Goal: Transaction & Acquisition: Purchase product/service

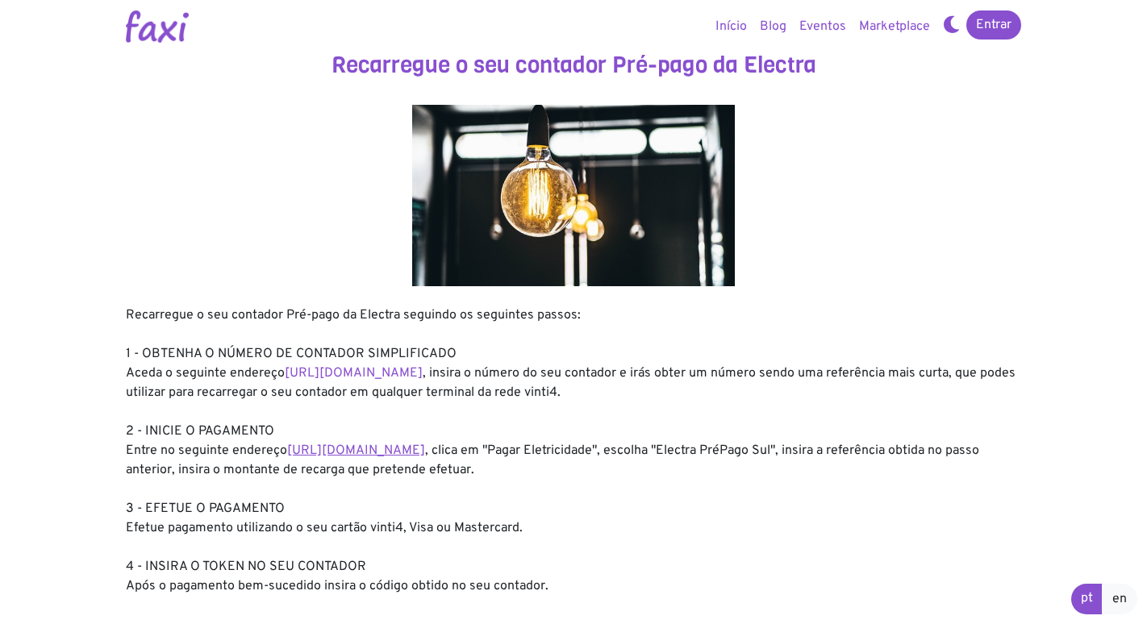
click at [353, 458] on link "https://faxi.online/bill-payment/2" at bounding box center [356, 451] width 138 height 16
click at [388, 375] on link "https://entidadeservico.vinti4.cv/prepago" at bounding box center [354, 373] width 138 height 16
click at [382, 453] on link "https://faxi.online/bill-payment/2" at bounding box center [356, 451] width 138 height 16
click at [383, 457] on link "https://faxi.online/bill-payment/2" at bounding box center [356, 451] width 138 height 16
click at [357, 443] on link "https://faxi.online/bill-payment/2" at bounding box center [356, 451] width 138 height 16
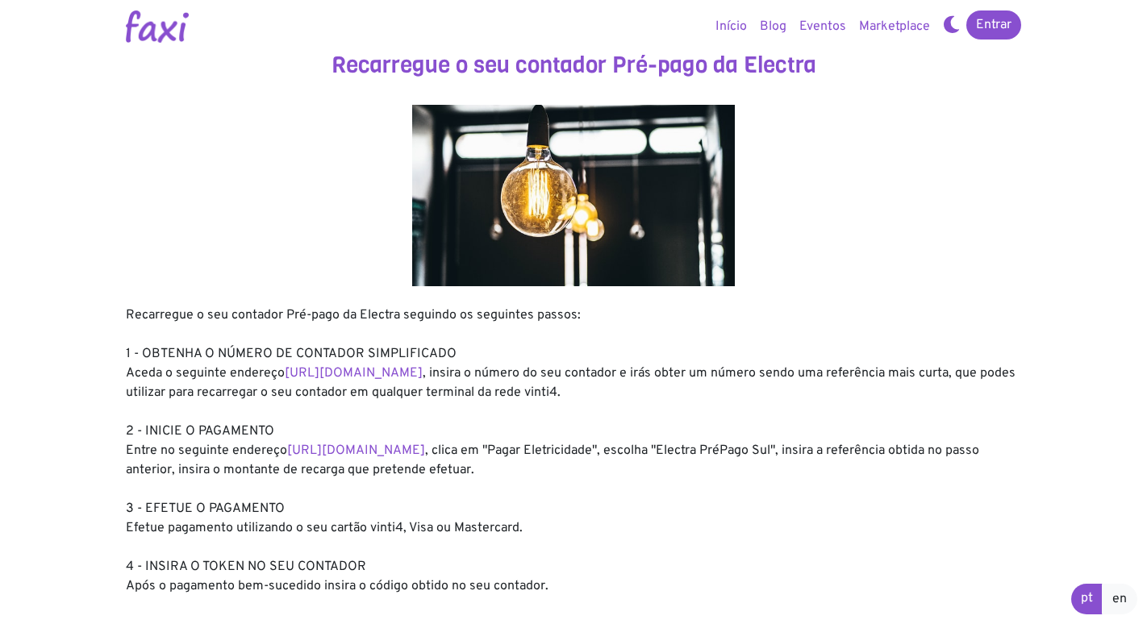
click at [344, 461] on div "Recarregue o seu contador Pré-pago da Electra seguindo os seguintes passos: 1 -…" at bounding box center [573, 451] width 895 height 290
click at [344, 457] on link "https://faxi.online/bill-payment/2" at bounding box center [356, 451] width 138 height 16
click at [388, 373] on link "https://entidadeservico.vinti4.cv/prepago" at bounding box center [354, 373] width 138 height 16
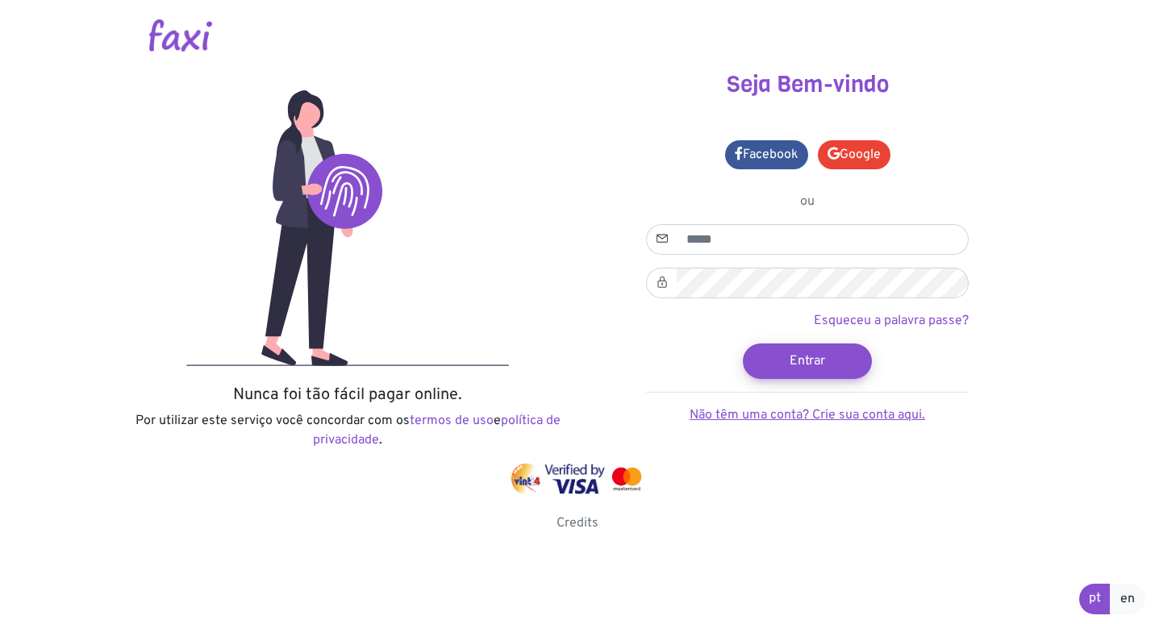
click at [757, 417] on link "Não têm uma conta? Crie sua conta aqui." at bounding box center [808, 415] width 236 height 16
click at [361, 449] on p "Por utilizar este serviço você concordar com os termos de uso e política de pri…" at bounding box center [348, 430] width 436 height 39
click at [353, 442] on link "política de privacidade" at bounding box center [437, 430] width 248 height 35
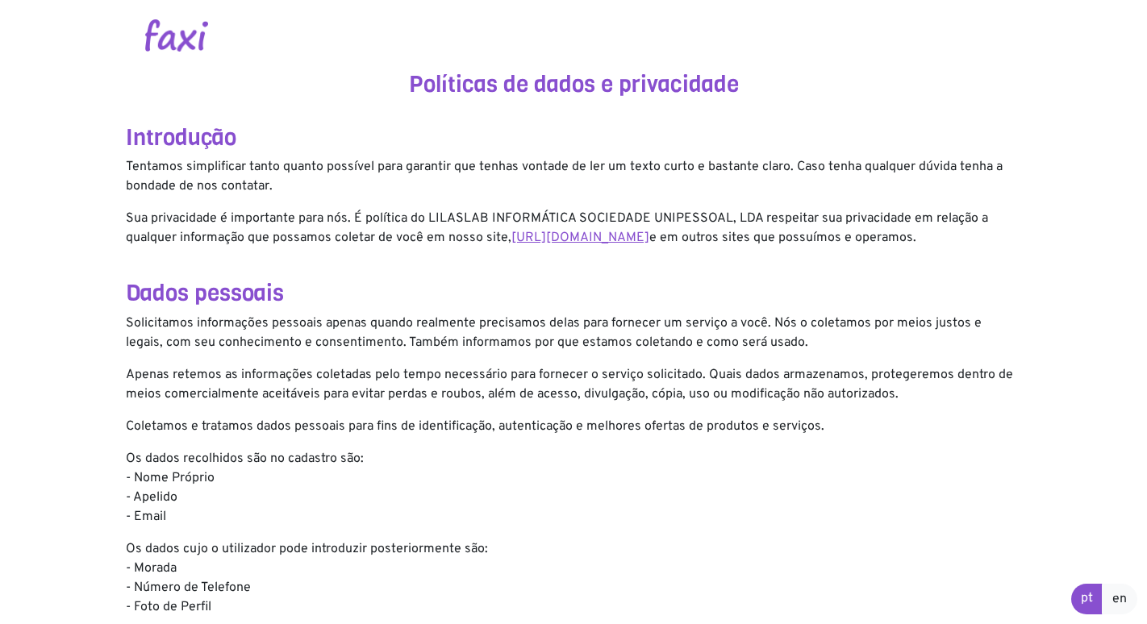
click at [578, 237] on link "https://faxi.online" at bounding box center [580, 238] width 138 height 16
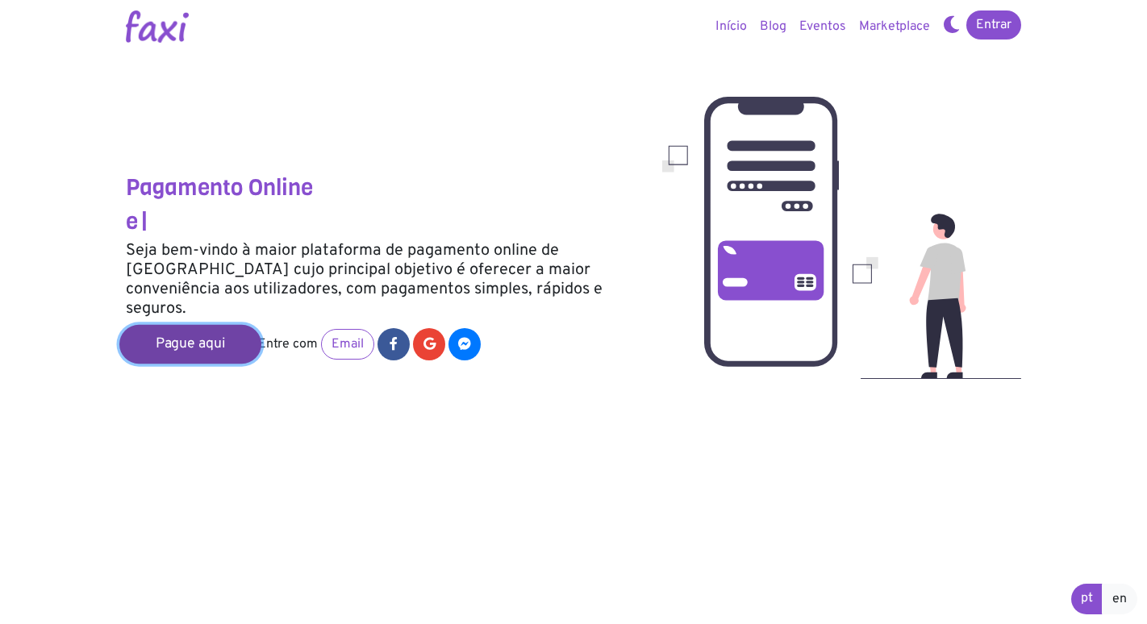
click at [193, 332] on link "Pague aqui" at bounding box center [190, 344] width 142 height 39
